Goal: Task Accomplishment & Management: Use online tool/utility

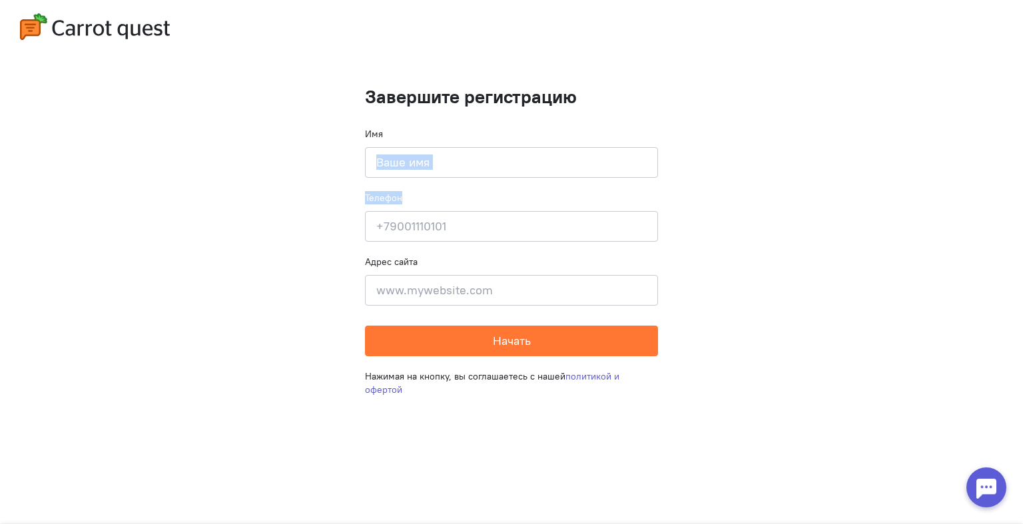
drag, startPoint x: 473, startPoint y: 180, endPoint x: 447, endPoint y: 172, distance: 27.2
click at [447, 172] on form "Завершите регистрацию Имя Введите своё имя Телефон Введите свой телефон Адрес с…" at bounding box center [511, 222] width 293 height 270
click at [447, 172] on input at bounding box center [511, 162] width 293 height 31
type input "[PERSON_NAME]"
click at [425, 224] on input at bounding box center [511, 226] width 293 height 31
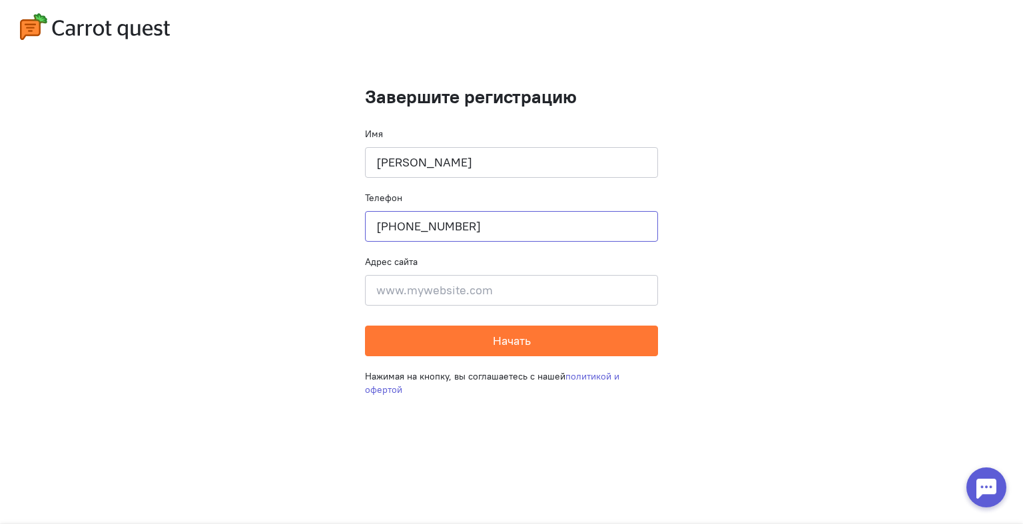
type input "[PHONE_NUMBER]"
click at [391, 291] on input at bounding box center [511, 290] width 293 height 31
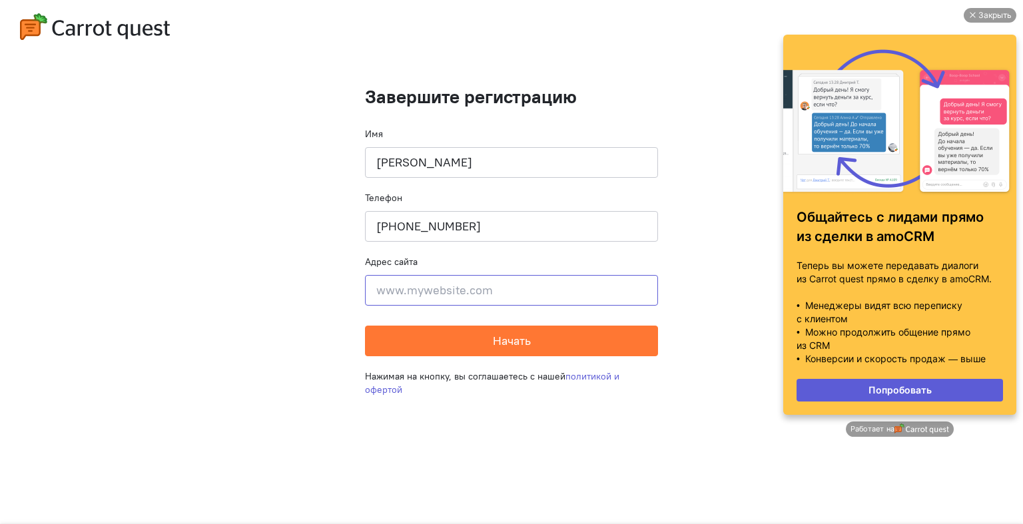
click at [515, 290] on input at bounding box center [511, 290] width 293 height 31
paste input "[URL][DOMAIN_NAME]"
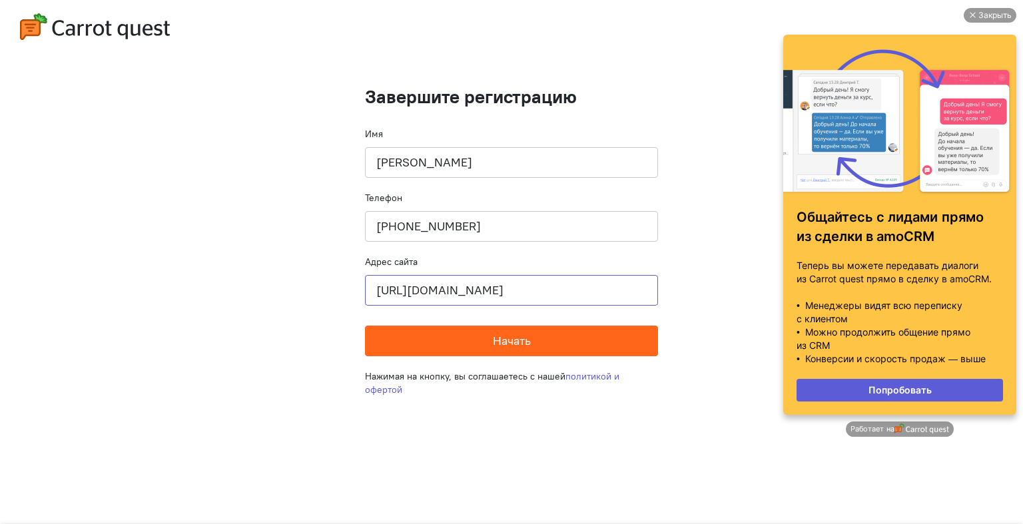
type input "[URL][DOMAIN_NAME]"
click at [514, 331] on button "Начать" at bounding box center [511, 341] width 293 height 31
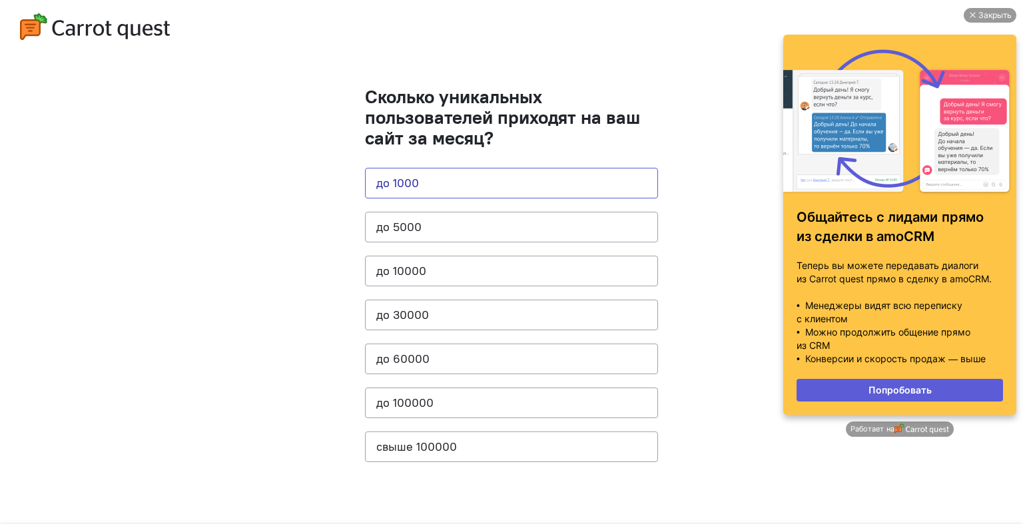
click at [540, 182] on button "до 1000" at bounding box center [511, 183] width 293 height 31
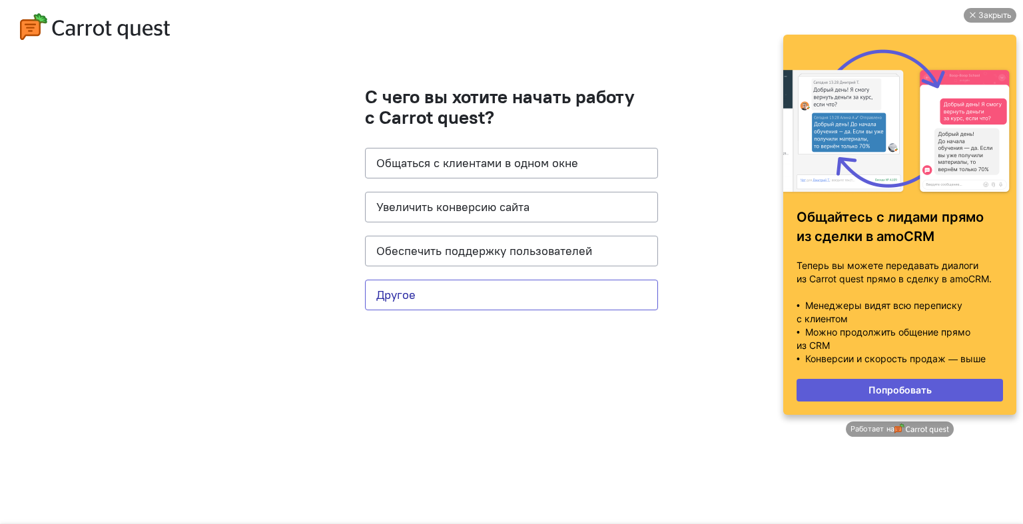
click at [501, 304] on button "Другое" at bounding box center [511, 295] width 293 height 31
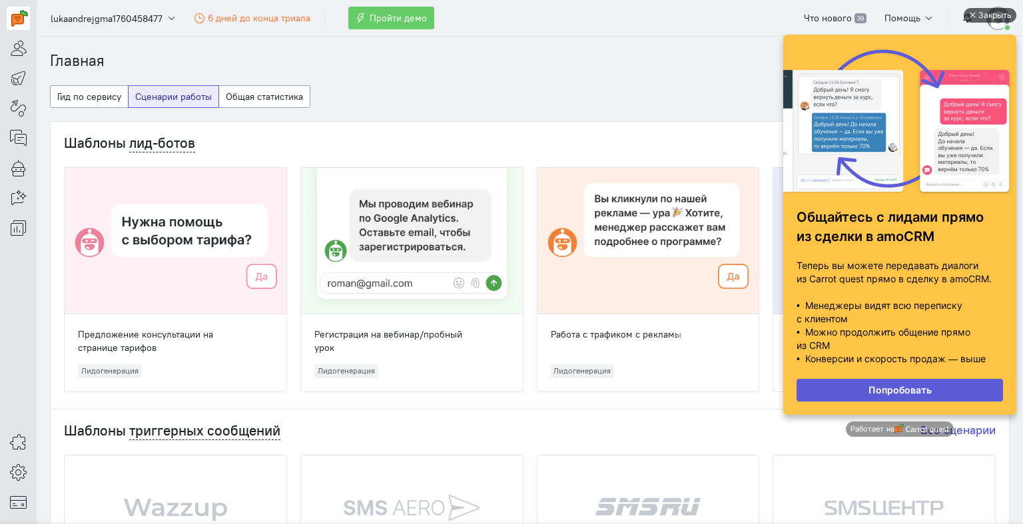
click at [973, 17] on div at bounding box center [971, 15] width 7 height 7
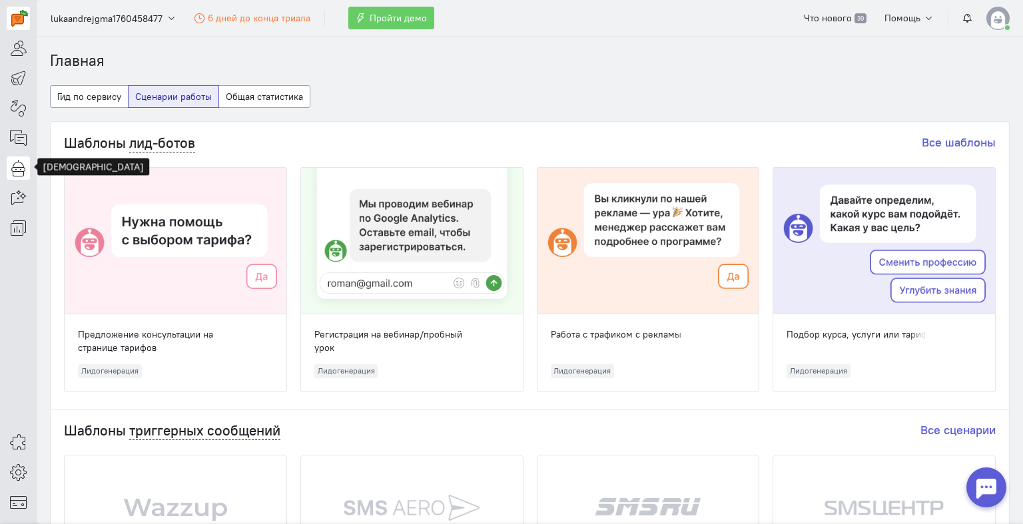
click at [20, 160] on icon at bounding box center [18, 168] width 17 height 16
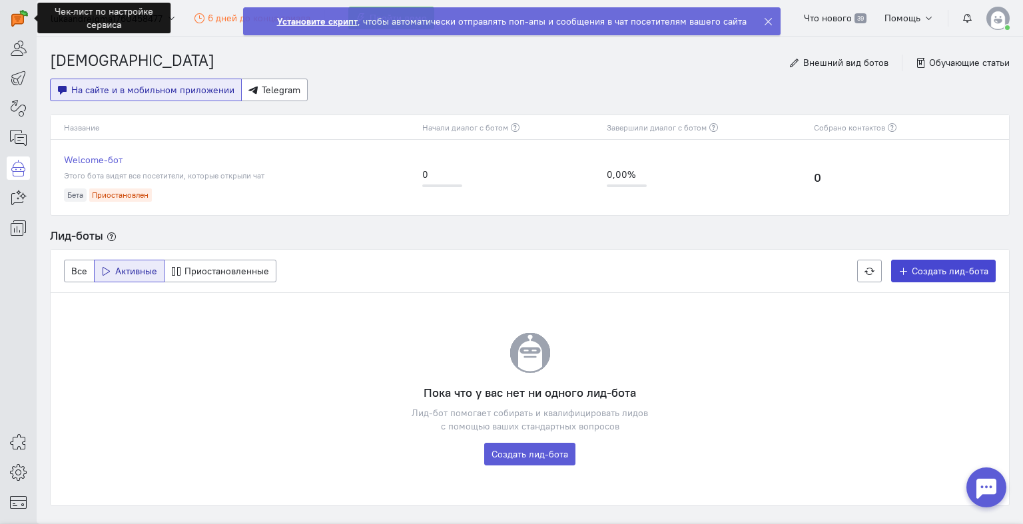
click at [920, 265] on span "Создать лид-бота" at bounding box center [950, 271] width 77 height 12
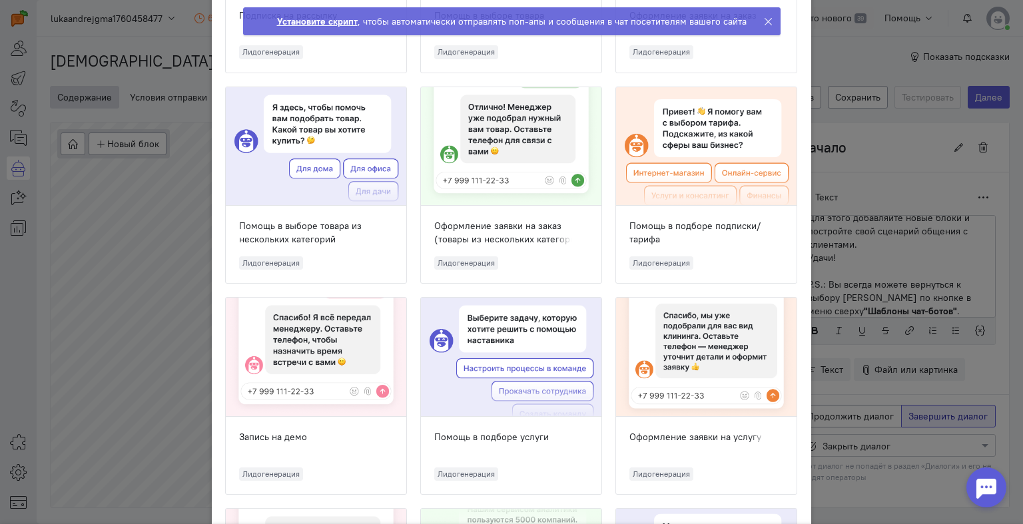
scroll to position [631, 0]
click at [493, 213] on div "Оформление заявки на заказ (товары из нескольких категорий) Лидогенерация" at bounding box center [511, 243] width 180 height 77
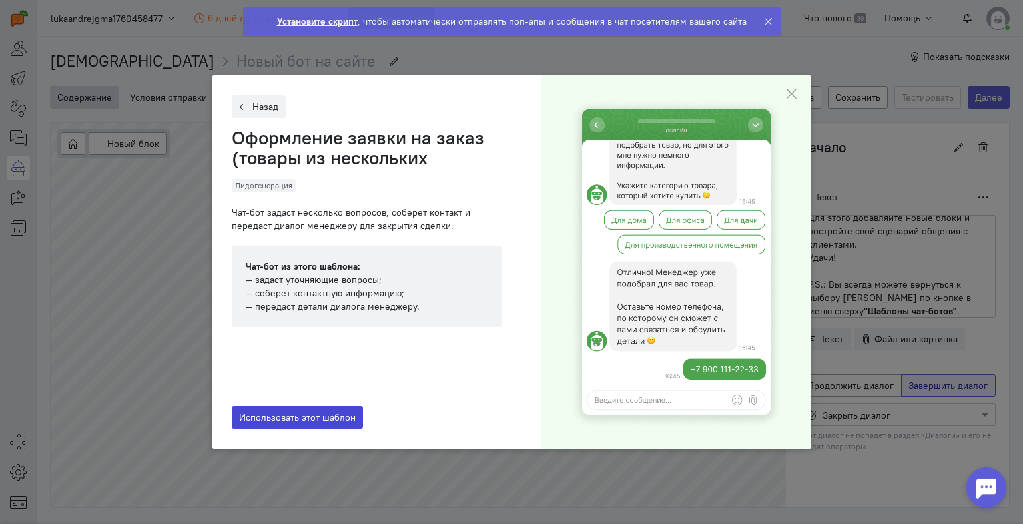
click at [281, 414] on span "Использовать этот шаблон" at bounding box center [297, 417] width 117 height 12
type input "Оформление заявки на заказ (товары из нескольких категорий)"
radio input "true"
radio input "false"
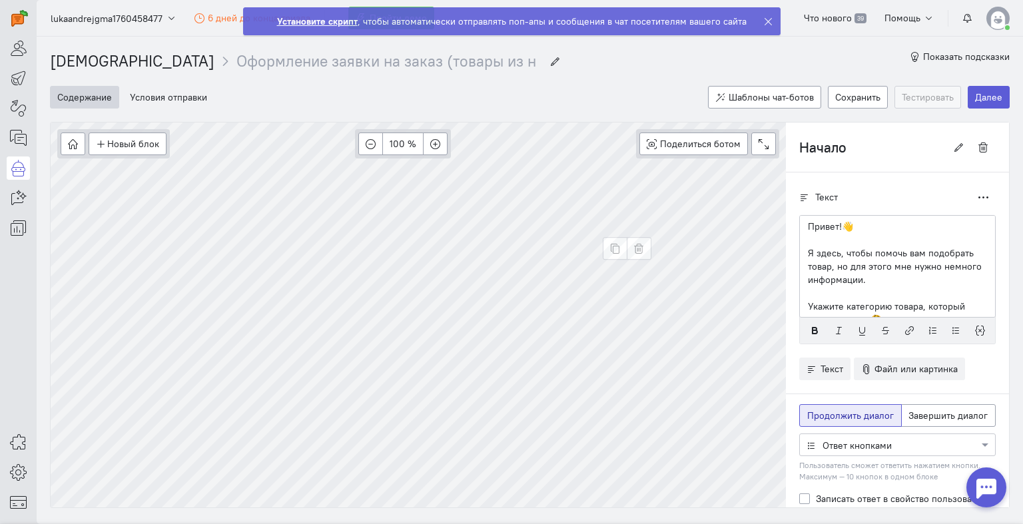
scroll to position [9, 0]
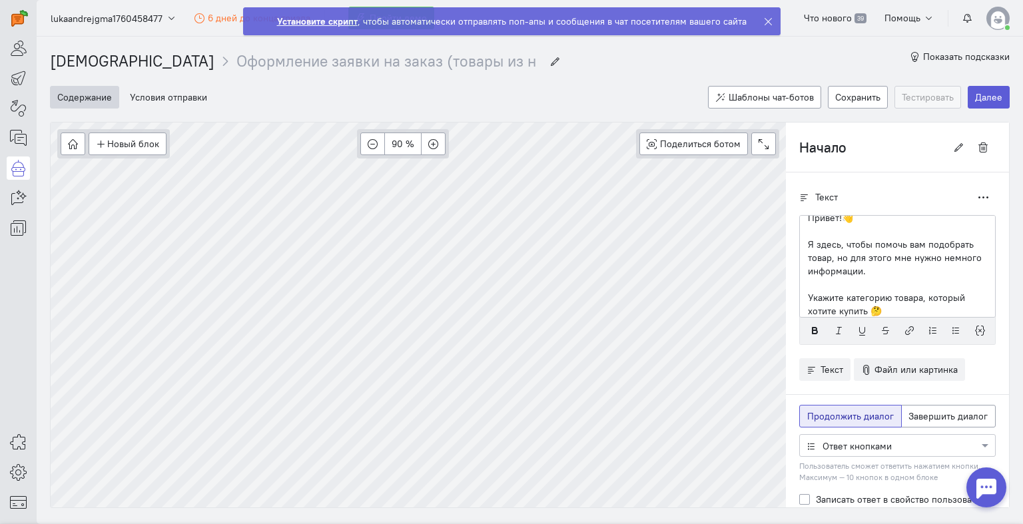
click at [767, 19] on icon at bounding box center [768, 22] width 10 height 10
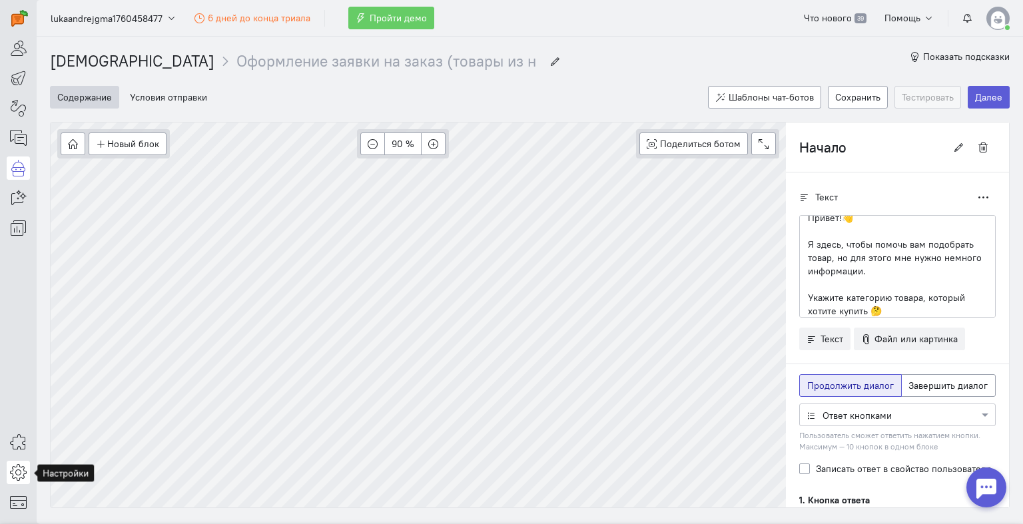
click at [21, 471] on icon at bounding box center [18, 472] width 17 height 16
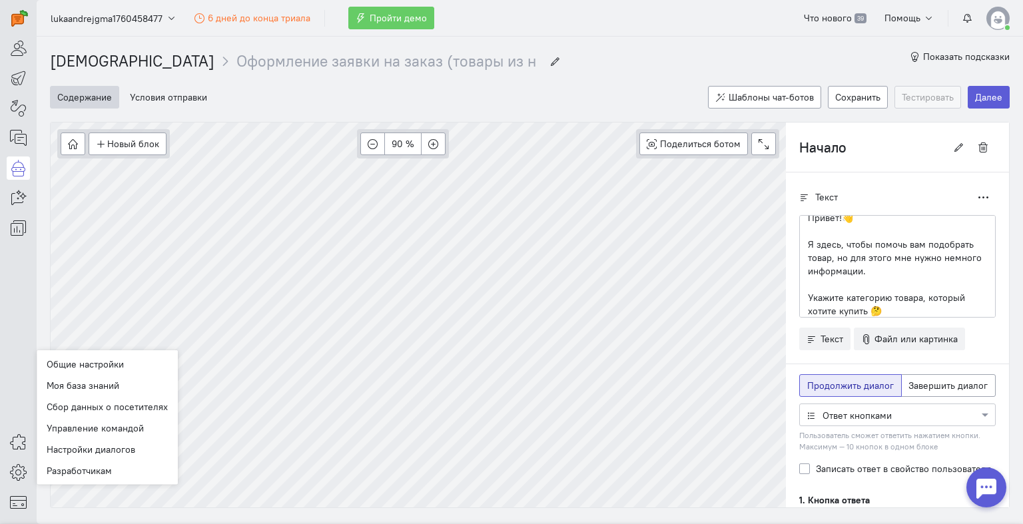
click at [19, 405] on div at bounding box center [18, 262] width 37 height 524
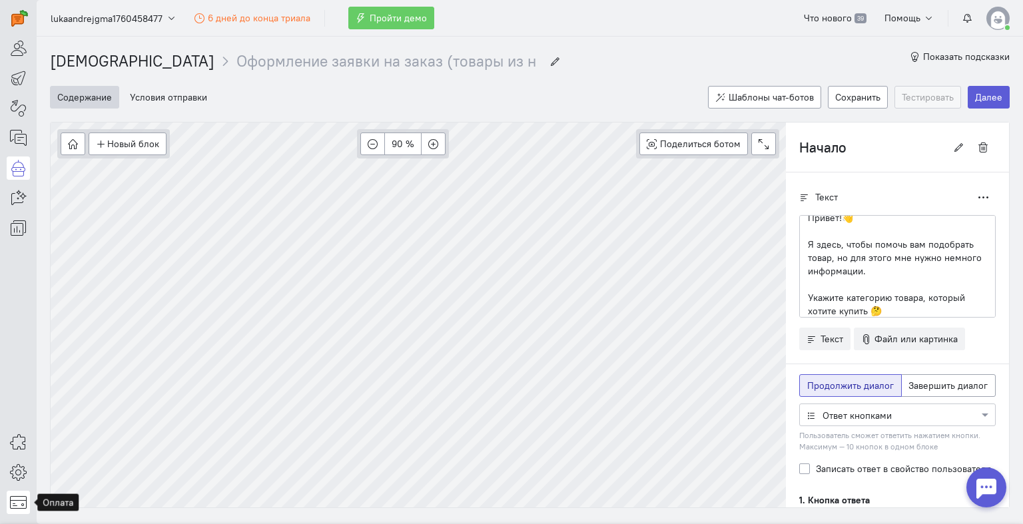
click at [16, 506] on icon at bounding box center [18, 502] width 17 height 16
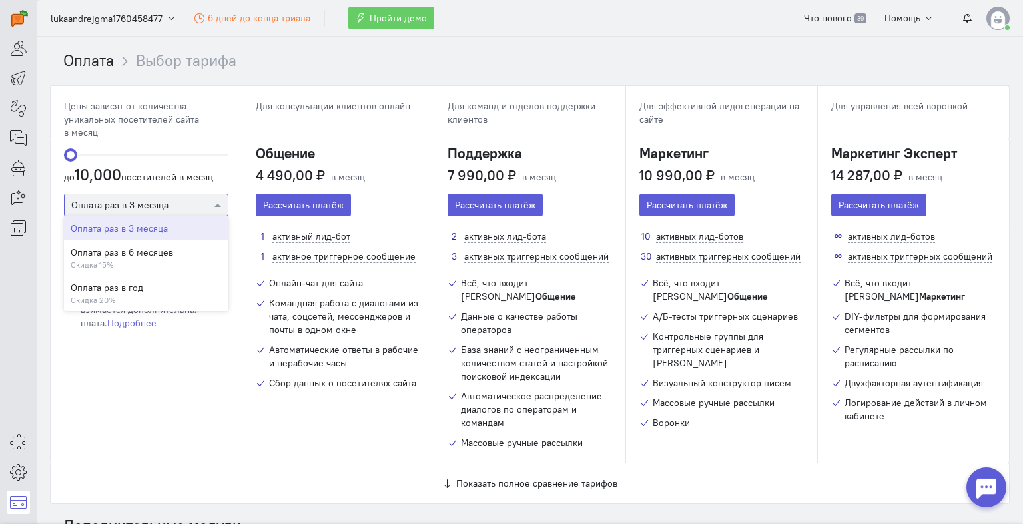
click at [103, 200] on div at bounding box center [146, 204] width 163 height 13
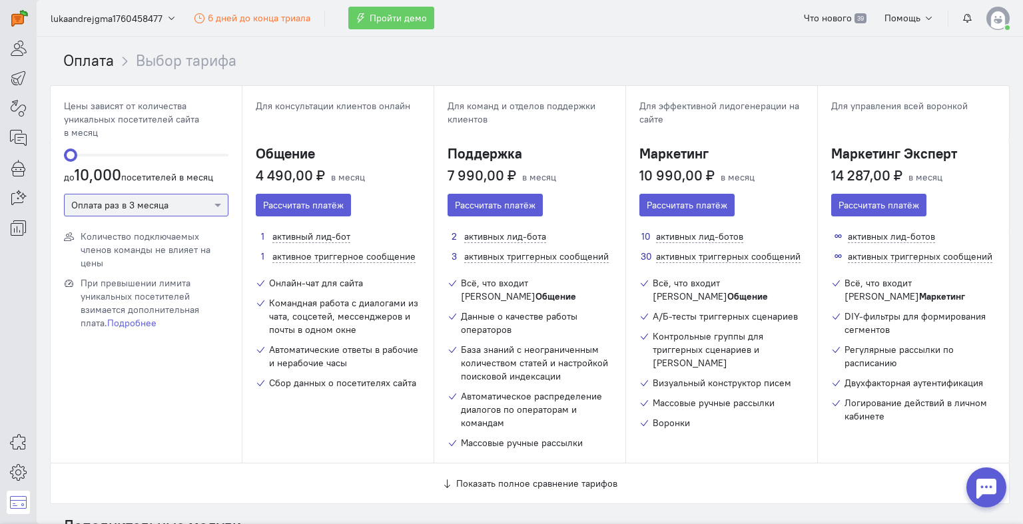
click at [152, 204] on div at bounding box center [146, 204] width 163 height 13
drag, startPoint x: 72, startPoint y: 154, endPoint x: 16, endPoint y: 163, distance: 56.6
click at [16, 163] on div "superadmin free-trial" at bounding box center [511, 262] width 1023 height 524
click at [482, 477] on span "Показать полное сравнение тарифов" at bounding box center [536, 483] width 161 height 12
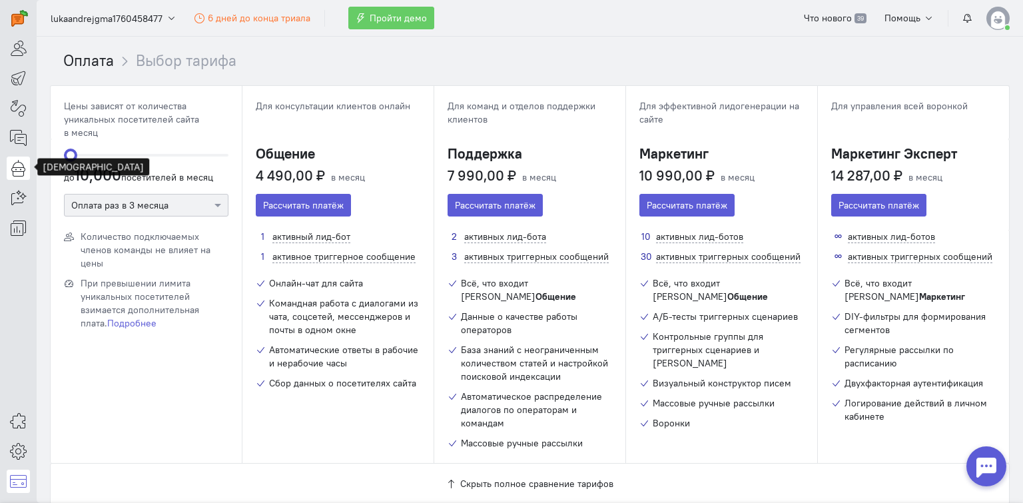
click at [15, 162] on icon at bounding box center [18, 168] width 17 height 16
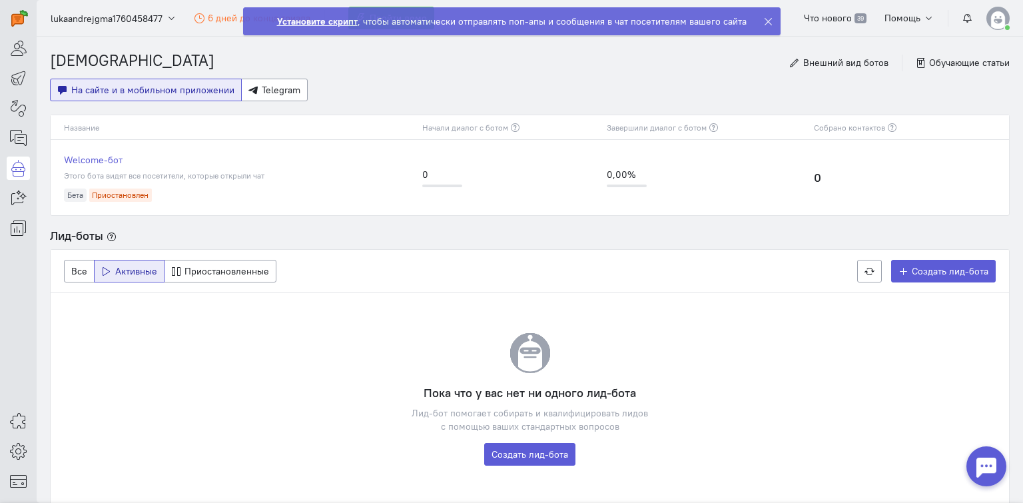
click at [763, 18] on icon at bounding box center [768, 22] width 10 height 10
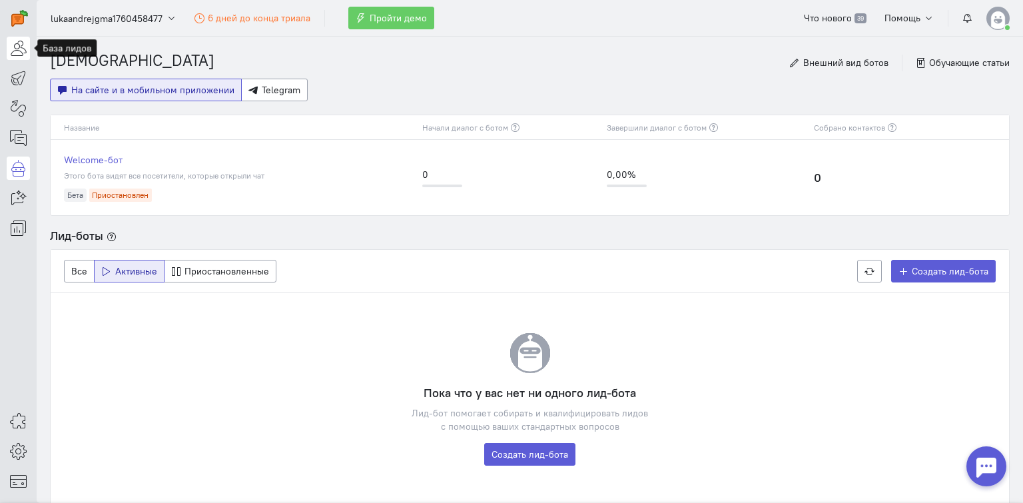
click at [29, 51] on link at bounding box center [18, 48] width 23 height 23
